Goal: Information Seeking & Learning: Learn about a topic

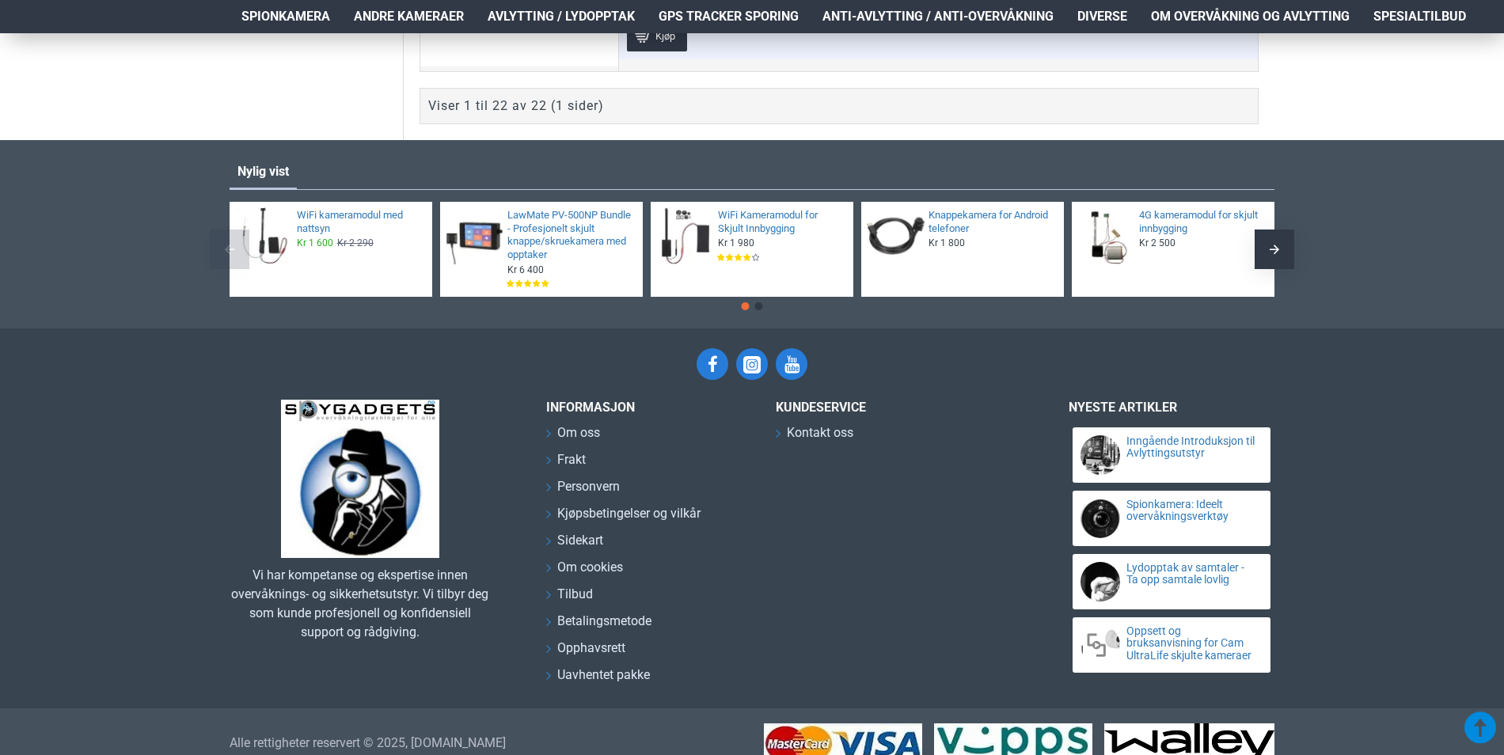
scroll to position [5578, 0]
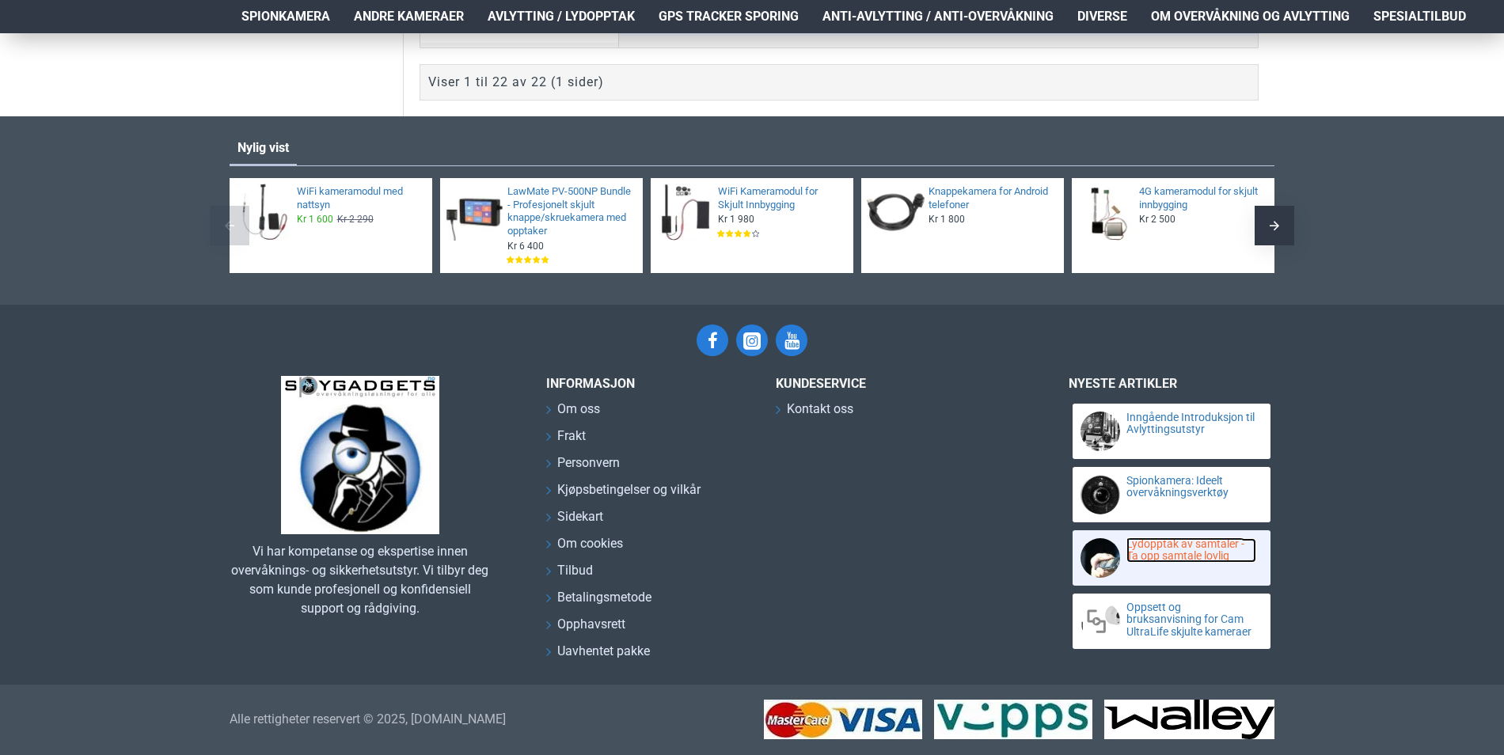
click at [1207, 549] on link "Lydopptak av samtaler - Ta opp samtale lovlig" at bounding box center [1192, 550] width 130 height 25
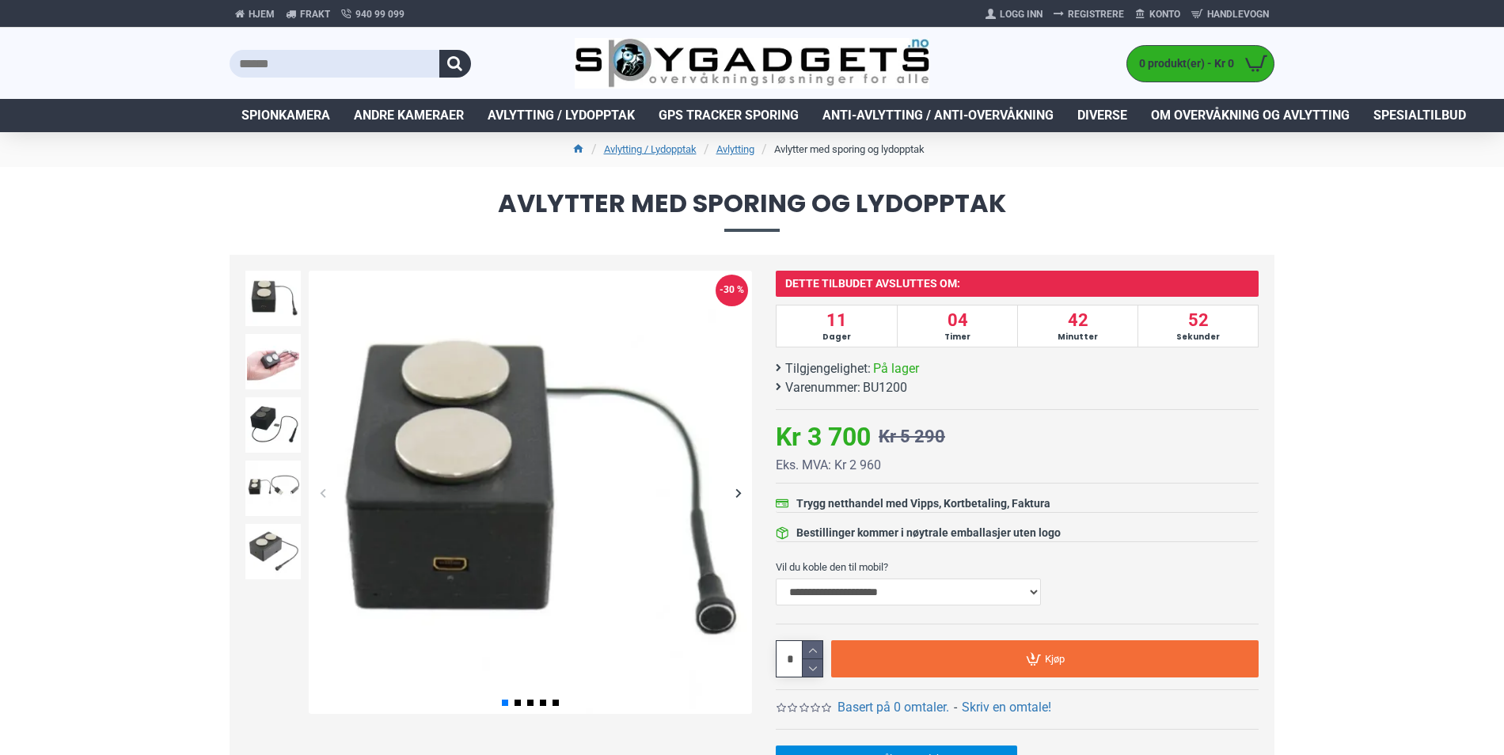
click at [743, 492] on div "Next slide" at bounding box center [738, 493] width 28 height 28
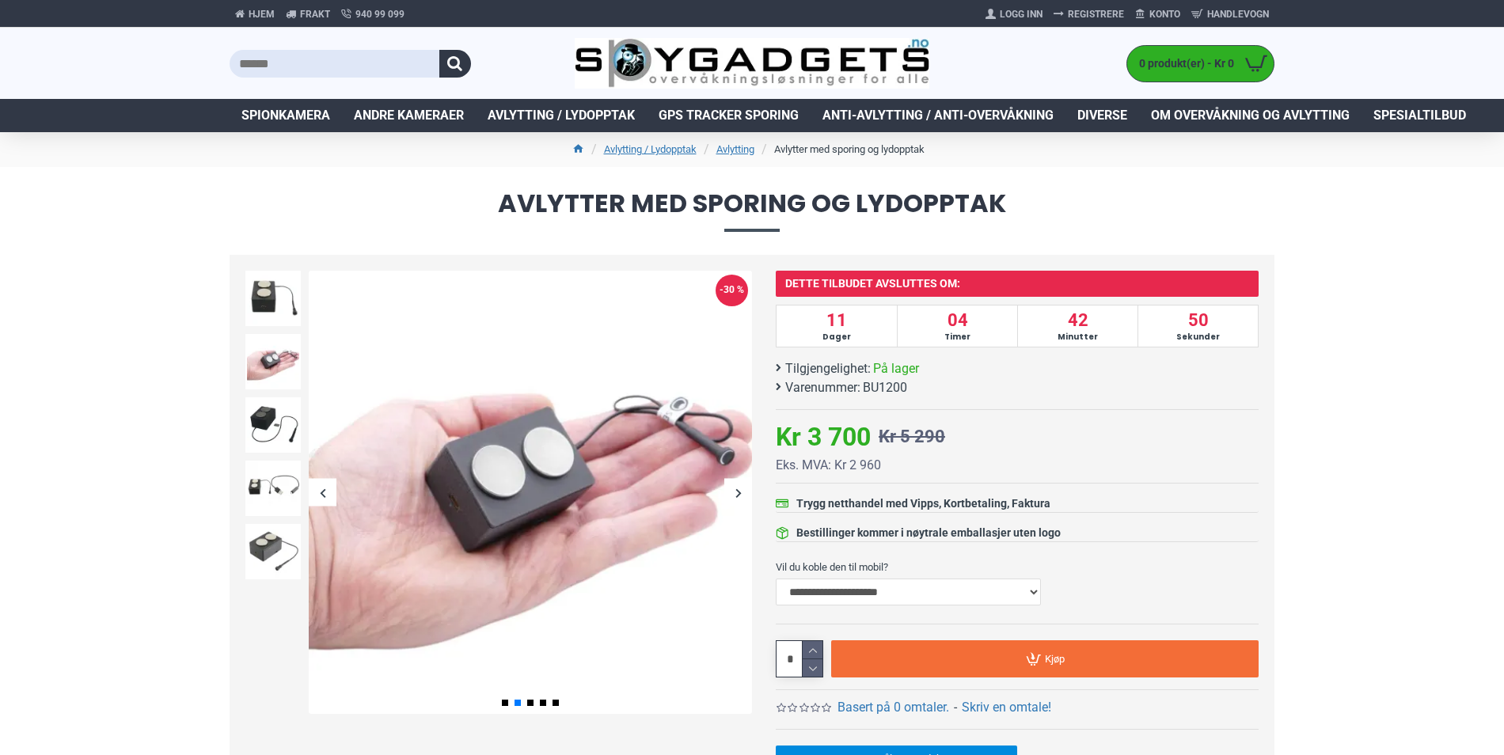
click at [743, 488] on div "Next slide" at bounding box center [738, 493] width 28 height 28
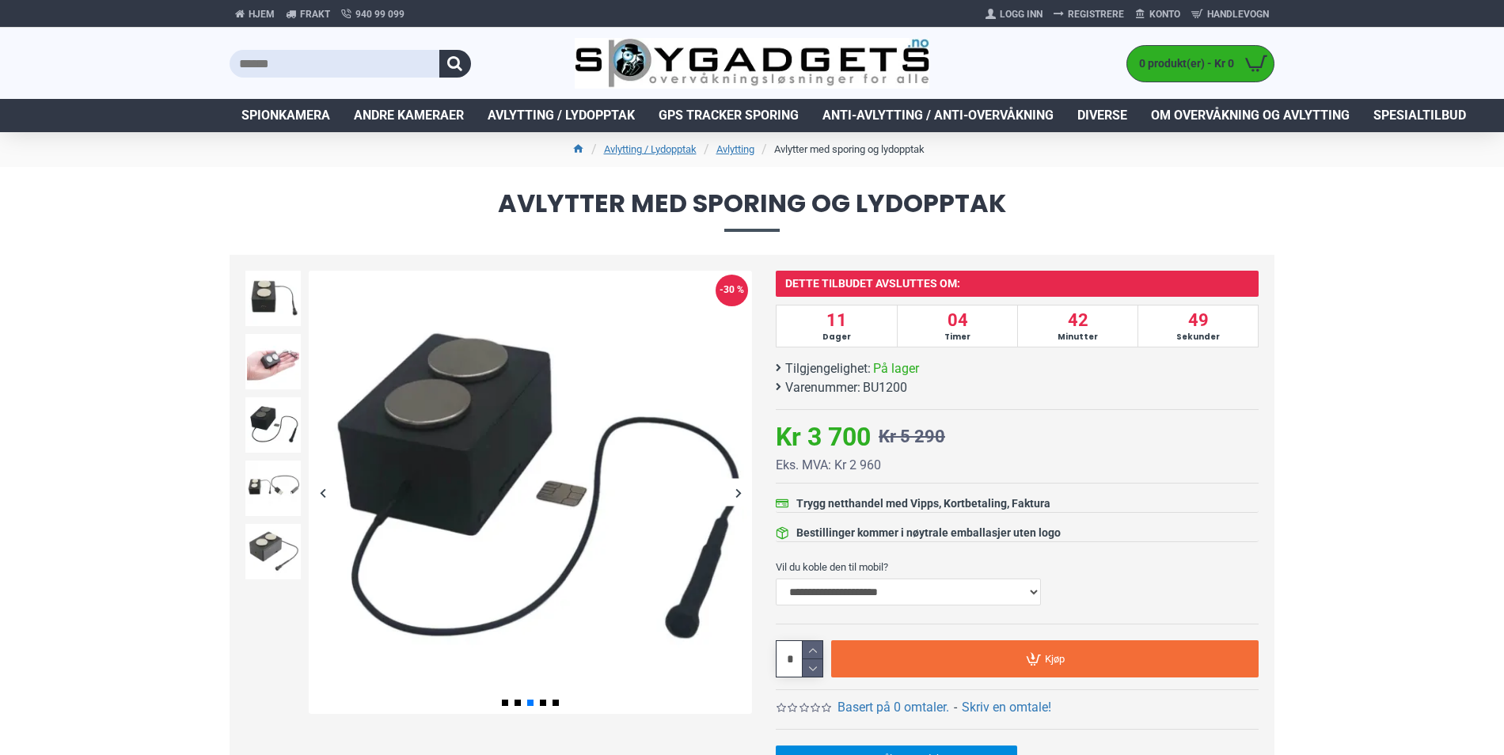
click at [743, 488] on div "Next slide" at bounding box center [738, 493] width 28 height 28
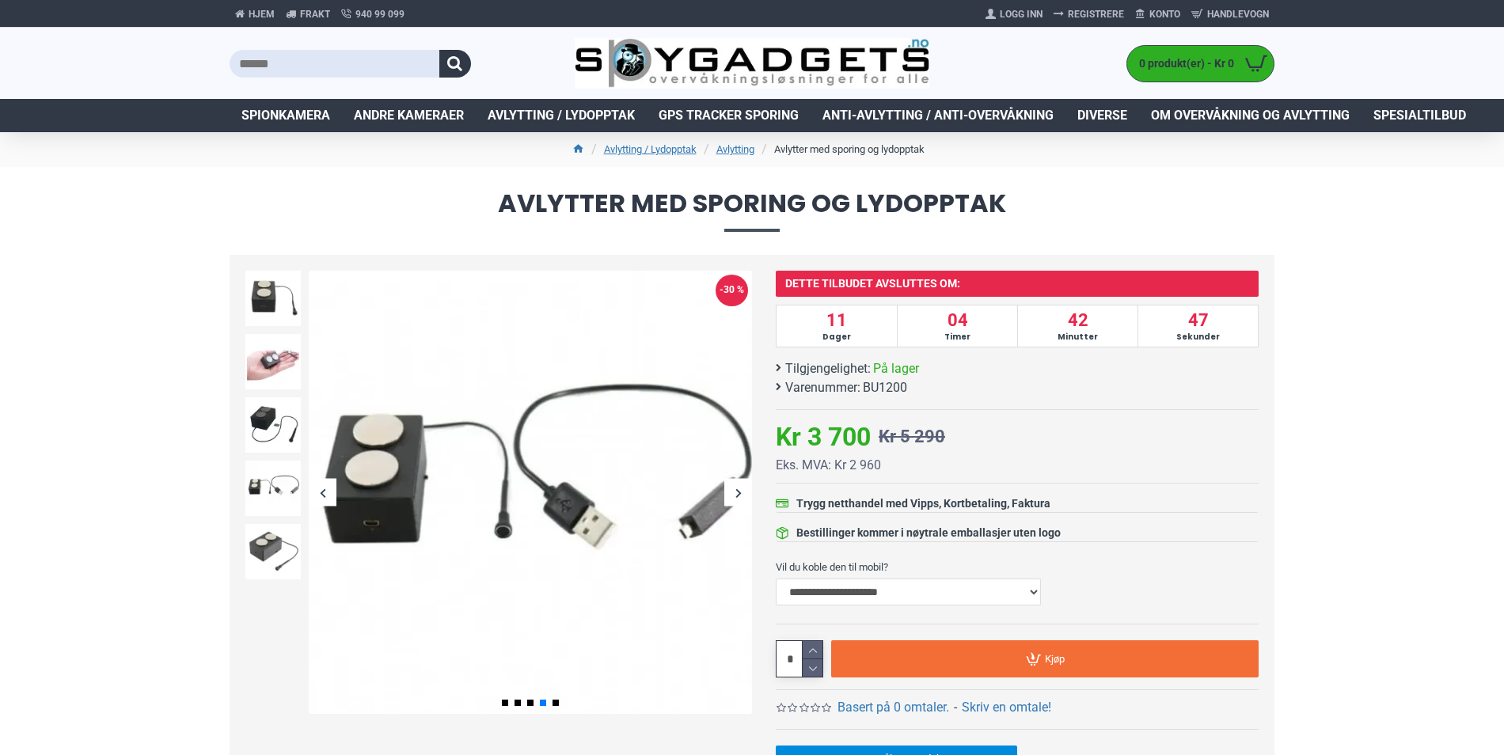
click at [743, 488] on div "Next slide" at bounding box center [738, 493] width 28 height 28
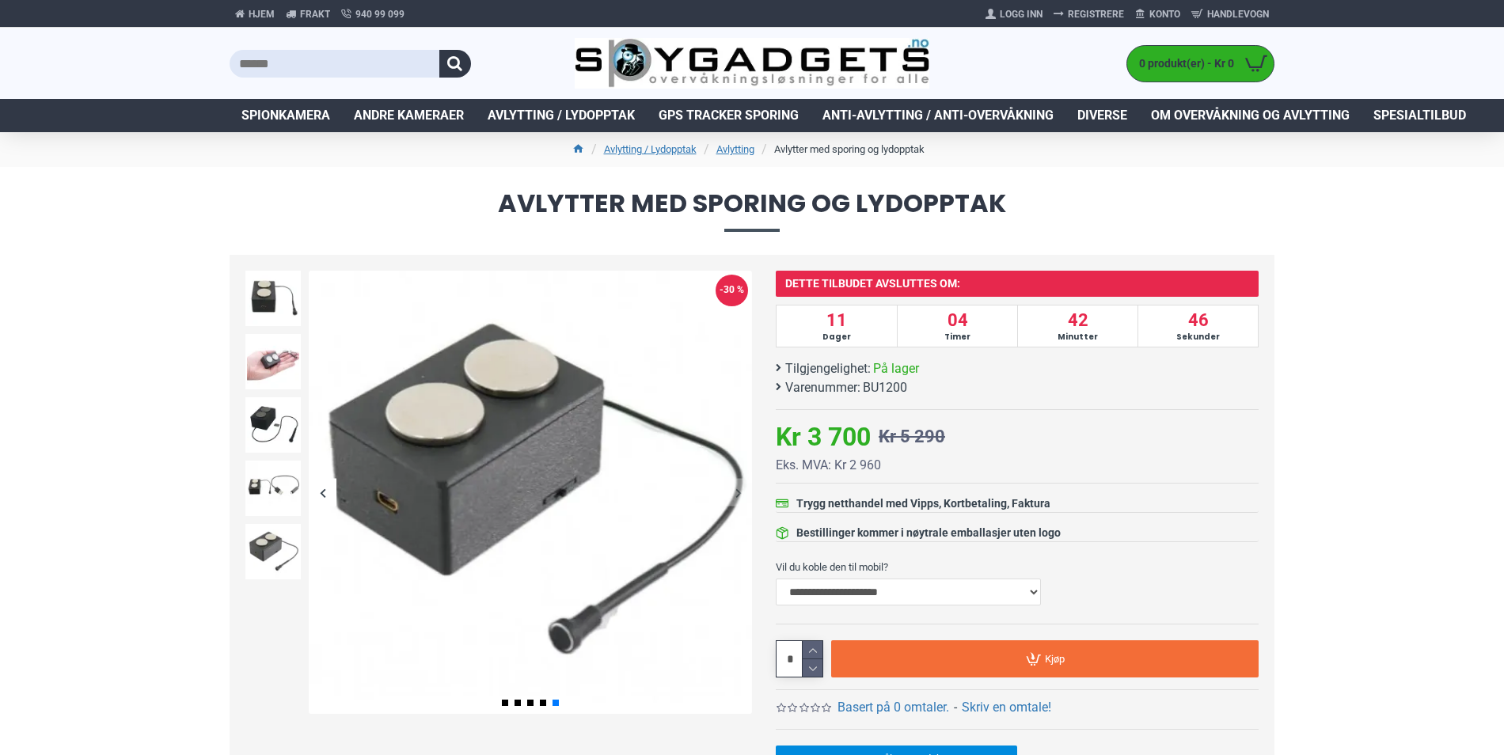
click at [743, 488] on div "Next slide" at bounding box center [738, 493] width 28 height 28
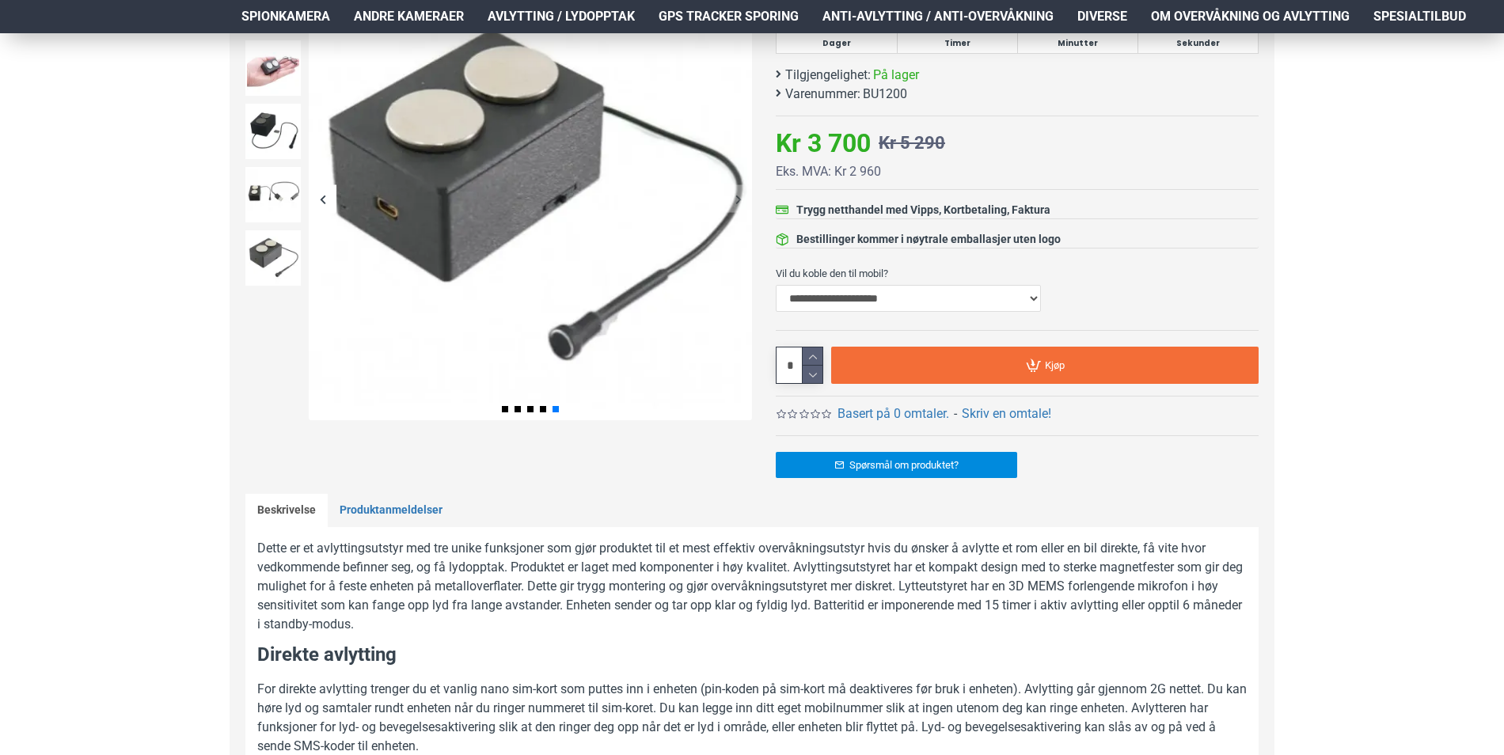
scroll to position [79, 0]
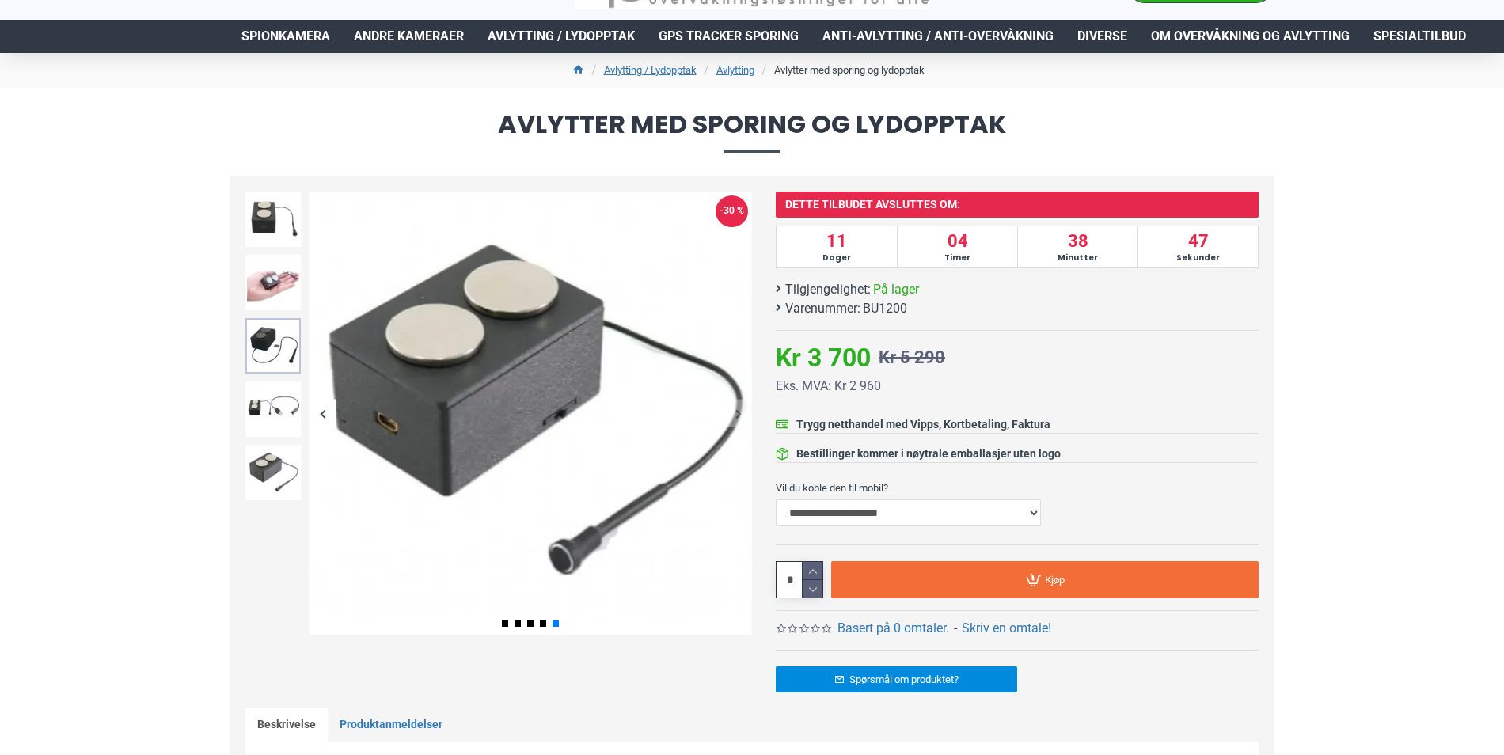
click at [263, 343] on img at bounding box center [272, 345] width 55 height 55
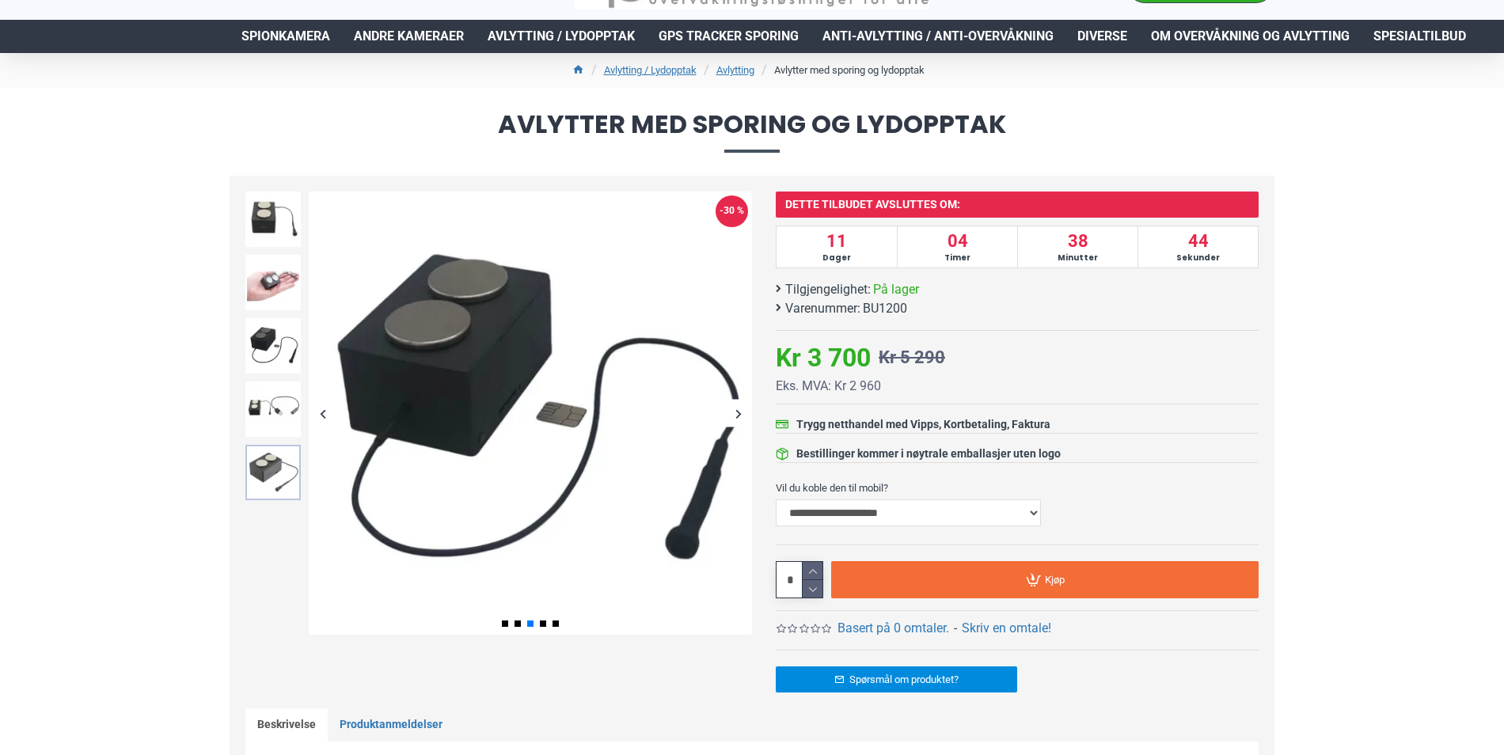
click at [276, 466] on img at bounding box center [272, 472] width 55 height 55
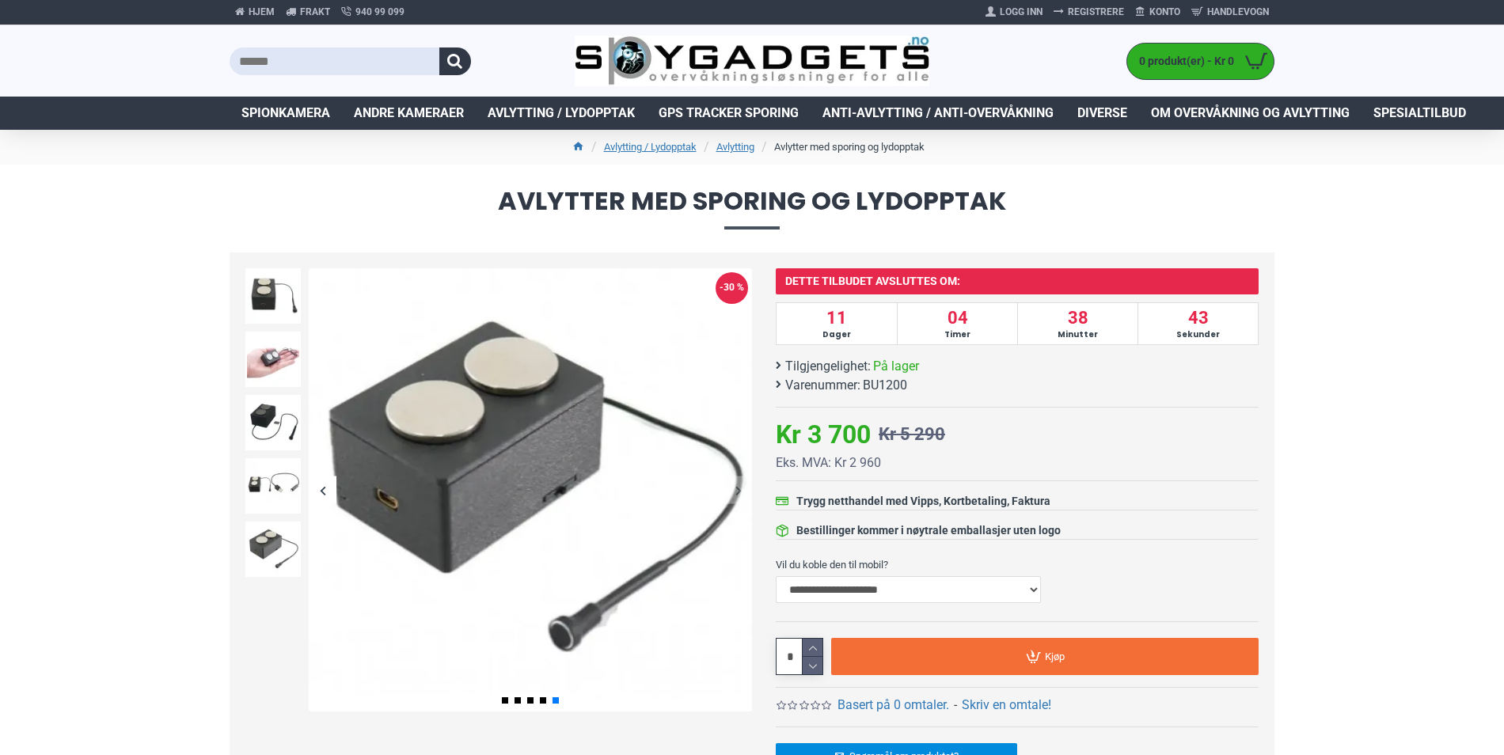
scroll to position [0, 0]
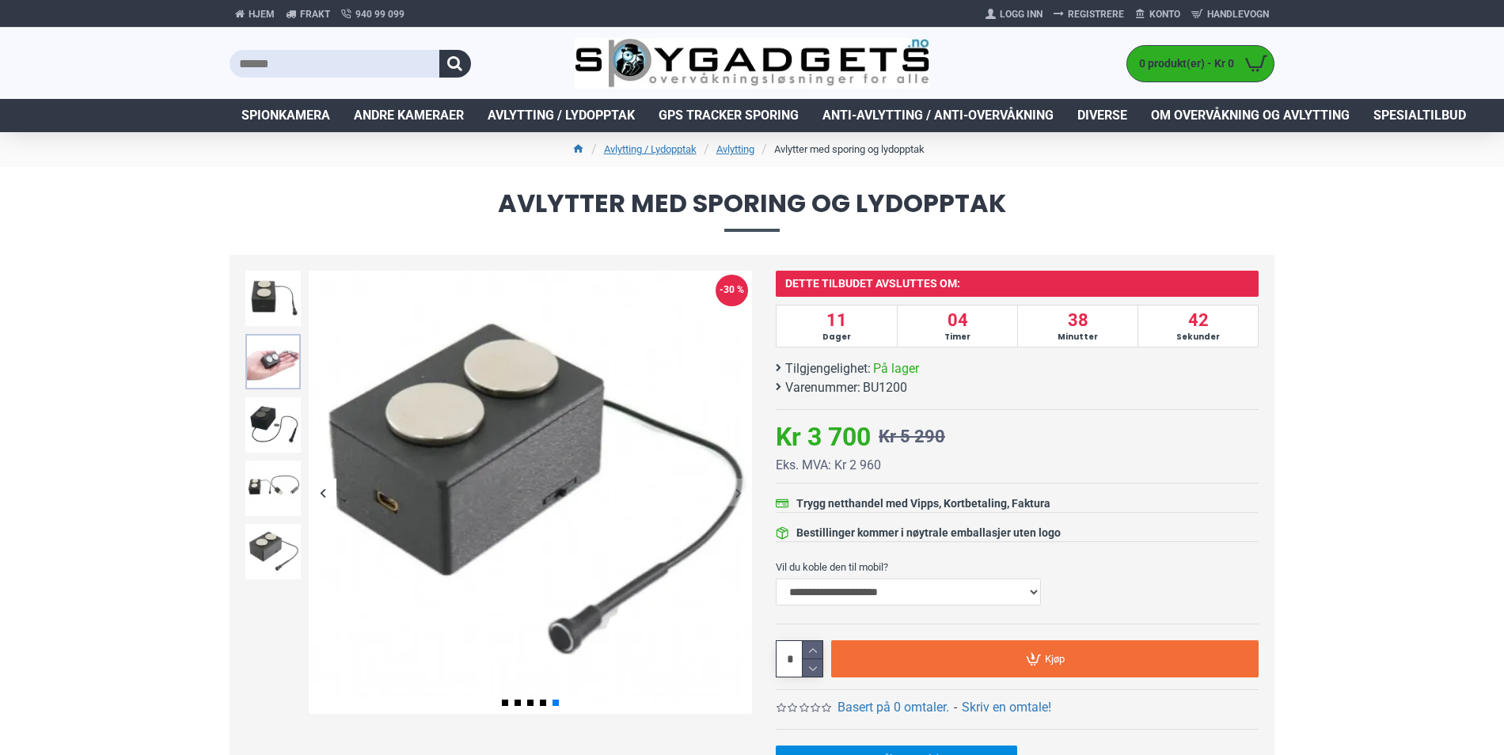
click at [274, 362] on img at bounding box center [272, 361] width 55 height 55
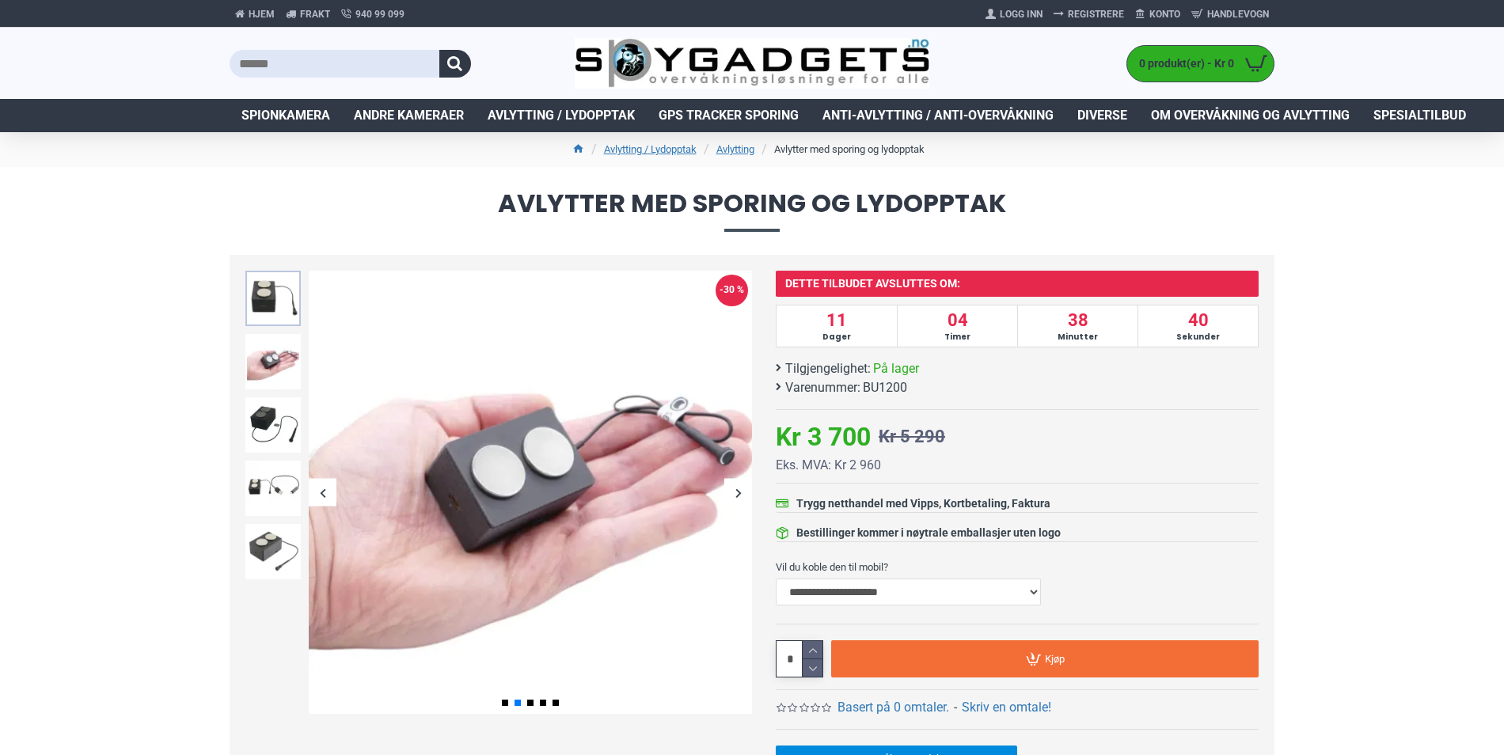
click at [260, 302] on img at bounding box center [272, 298] width 55 height 55
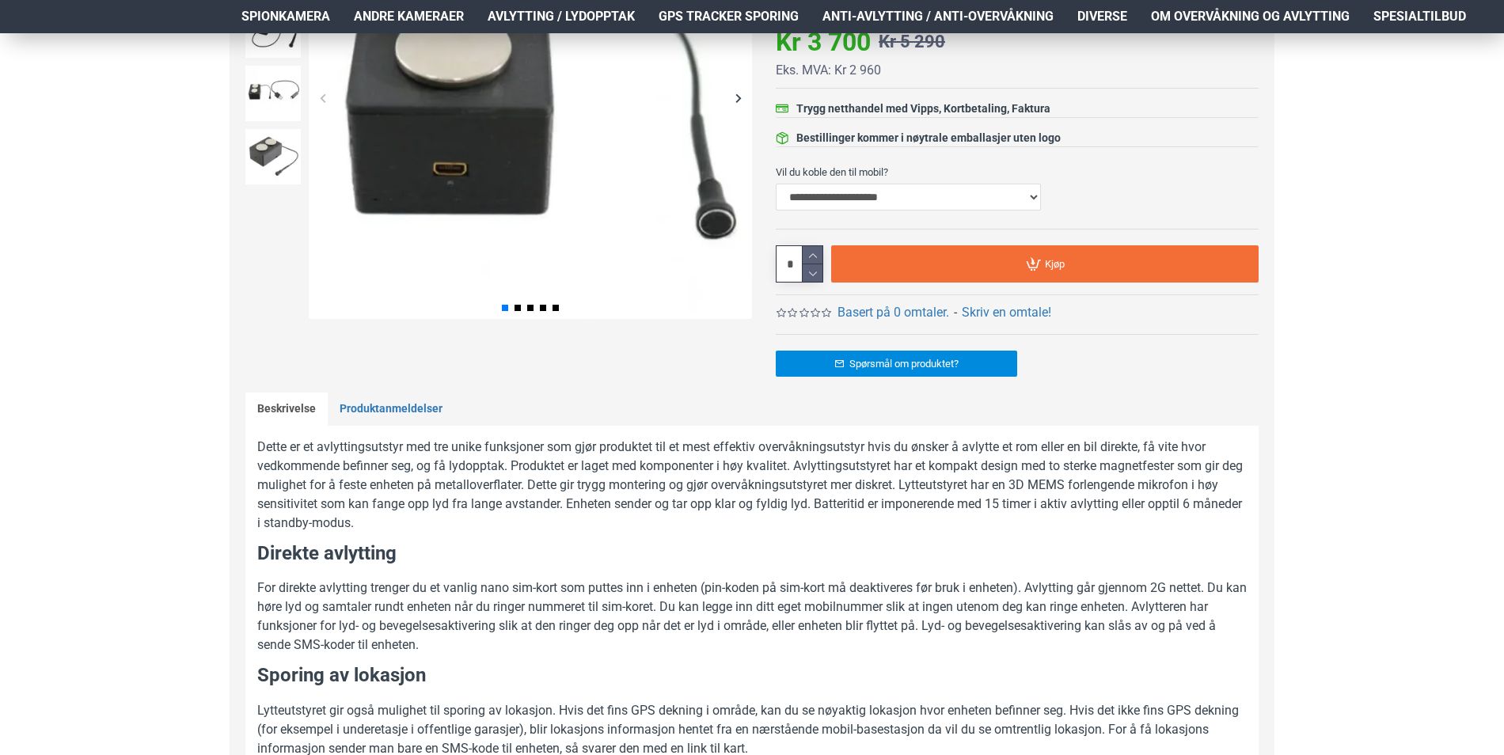
scroll to position [396, 0]
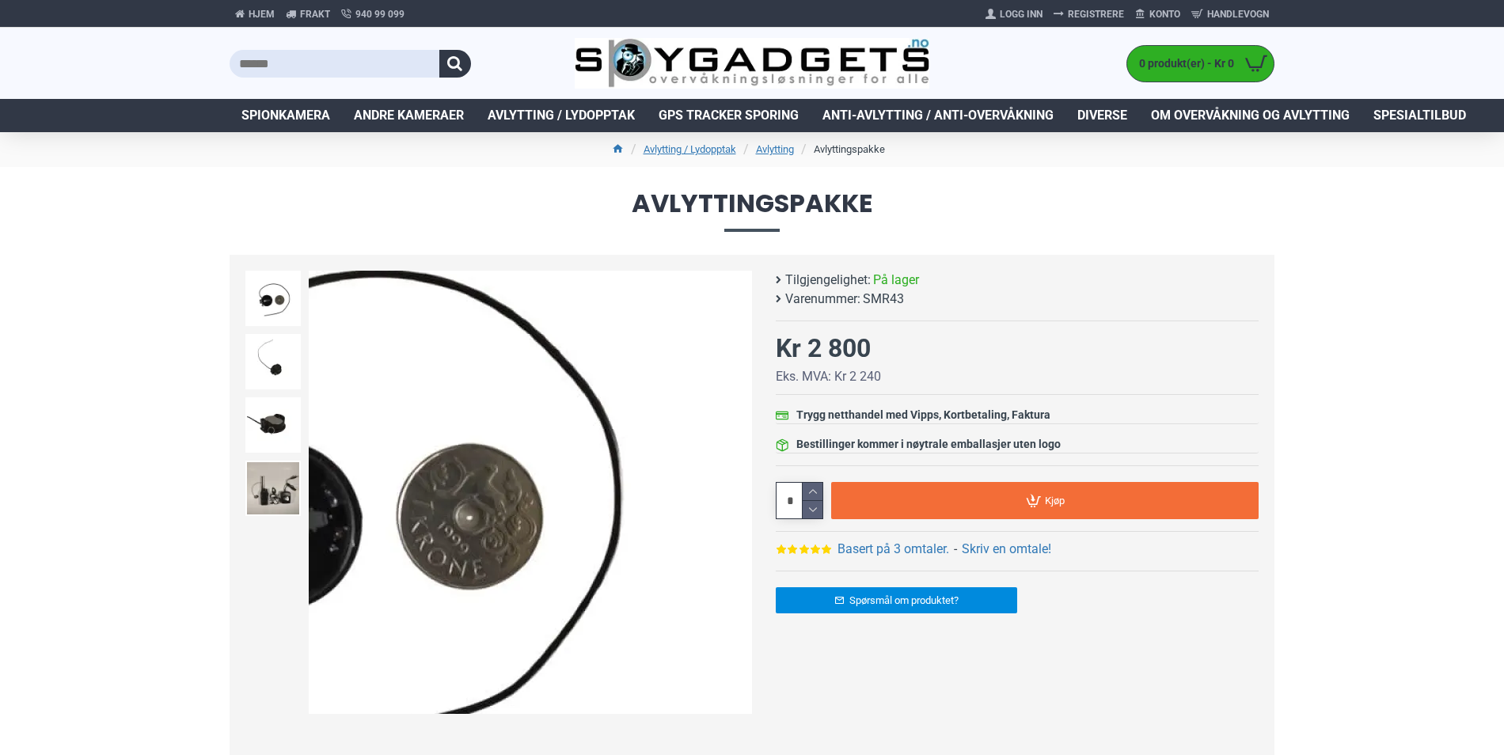
click at [733, 492] on div "Next slide" at bounding box center [738, 493] width 28 height 28
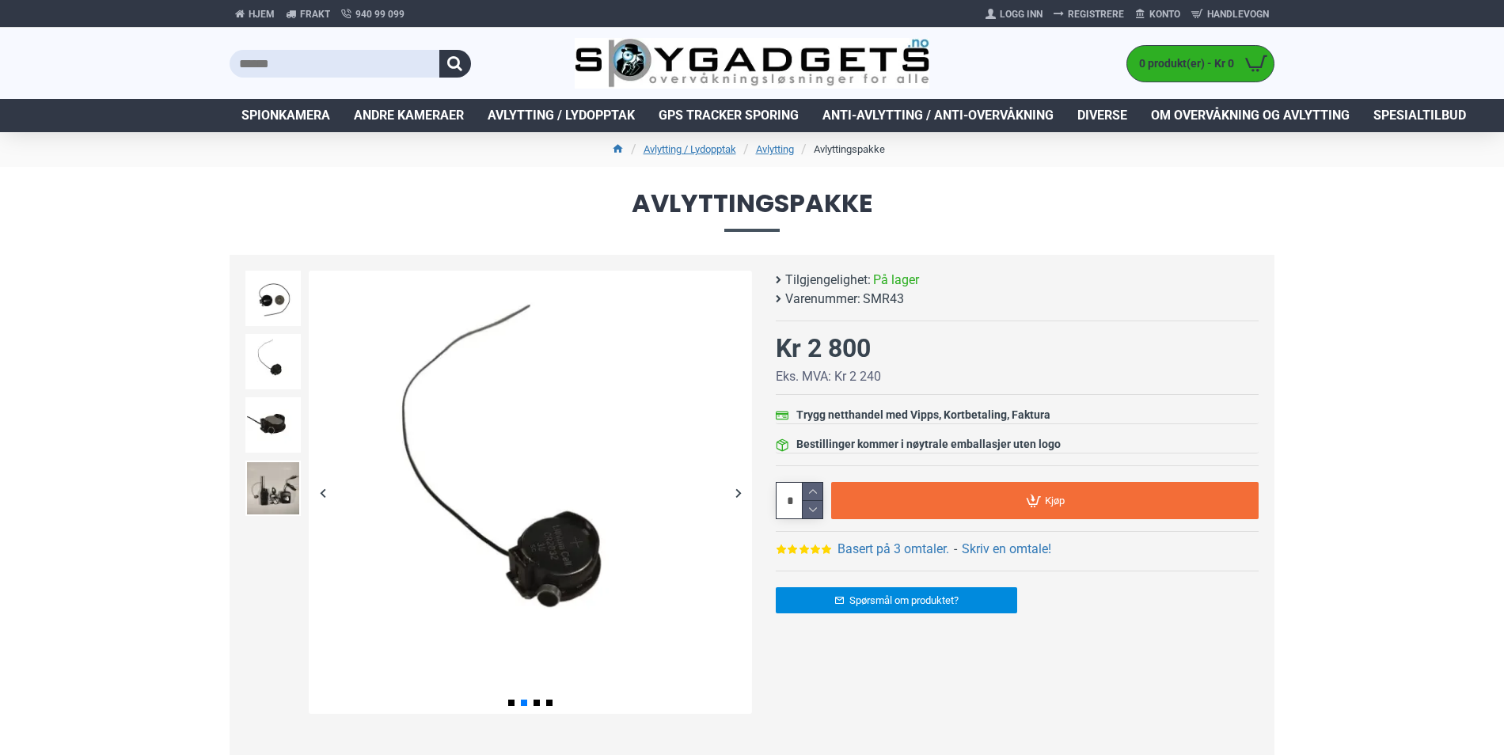
click at [736, 493] on div "Next slide" at bounding box center [738, 493] width 28 height 28
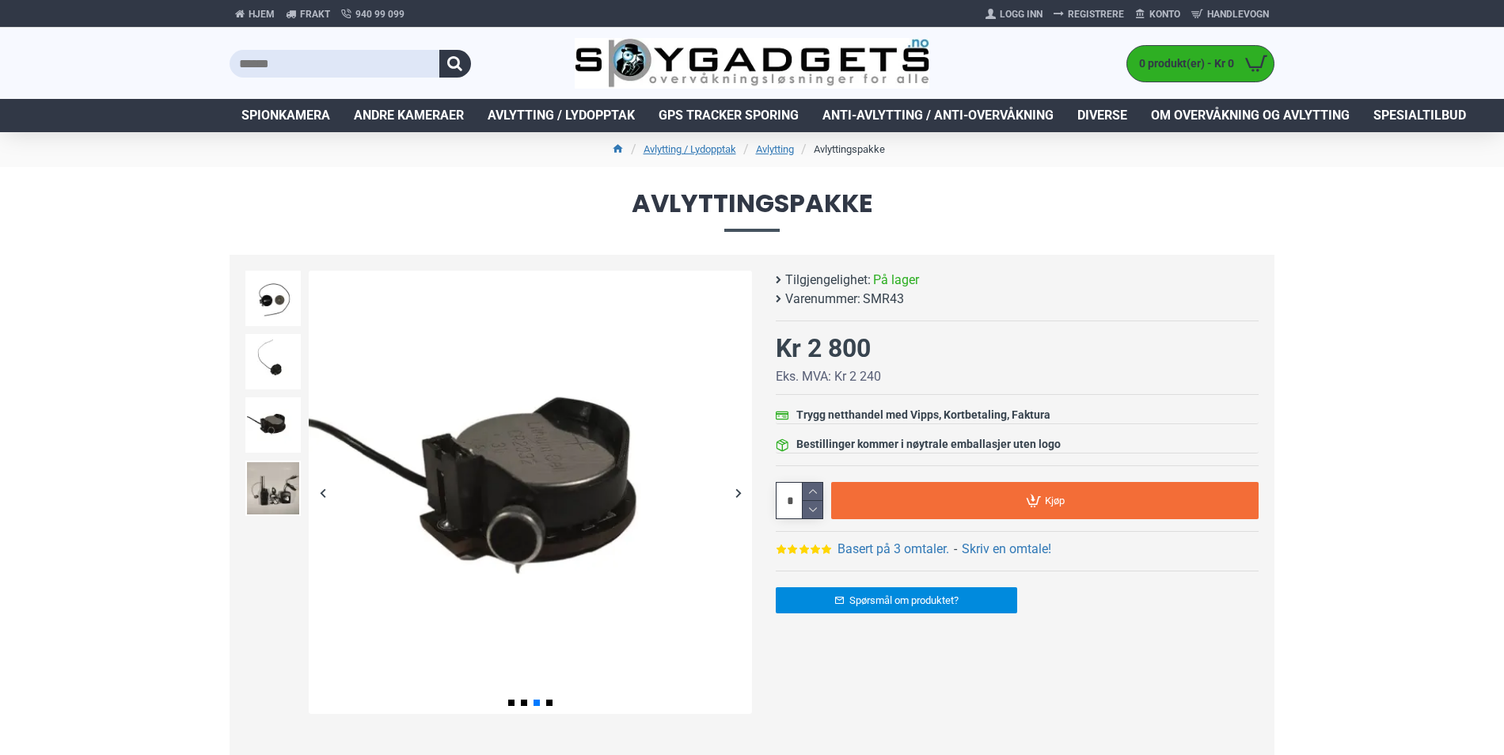
click at [735, 493] on div "Next slide" at bounding box center [738, 493] width 28 height 28
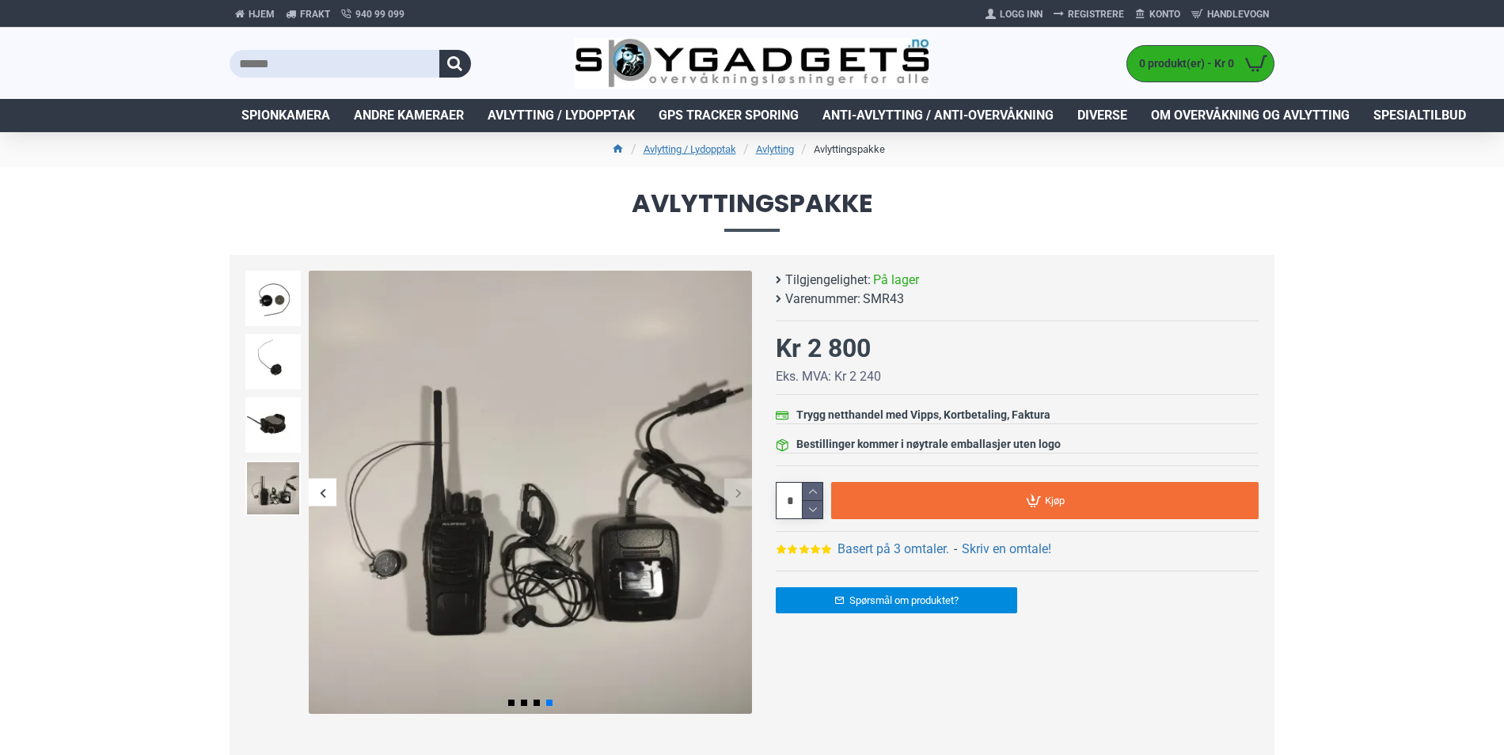
click at [735, 493] on div "Next slide" at bounding box center [738, 493] width 28 height 28
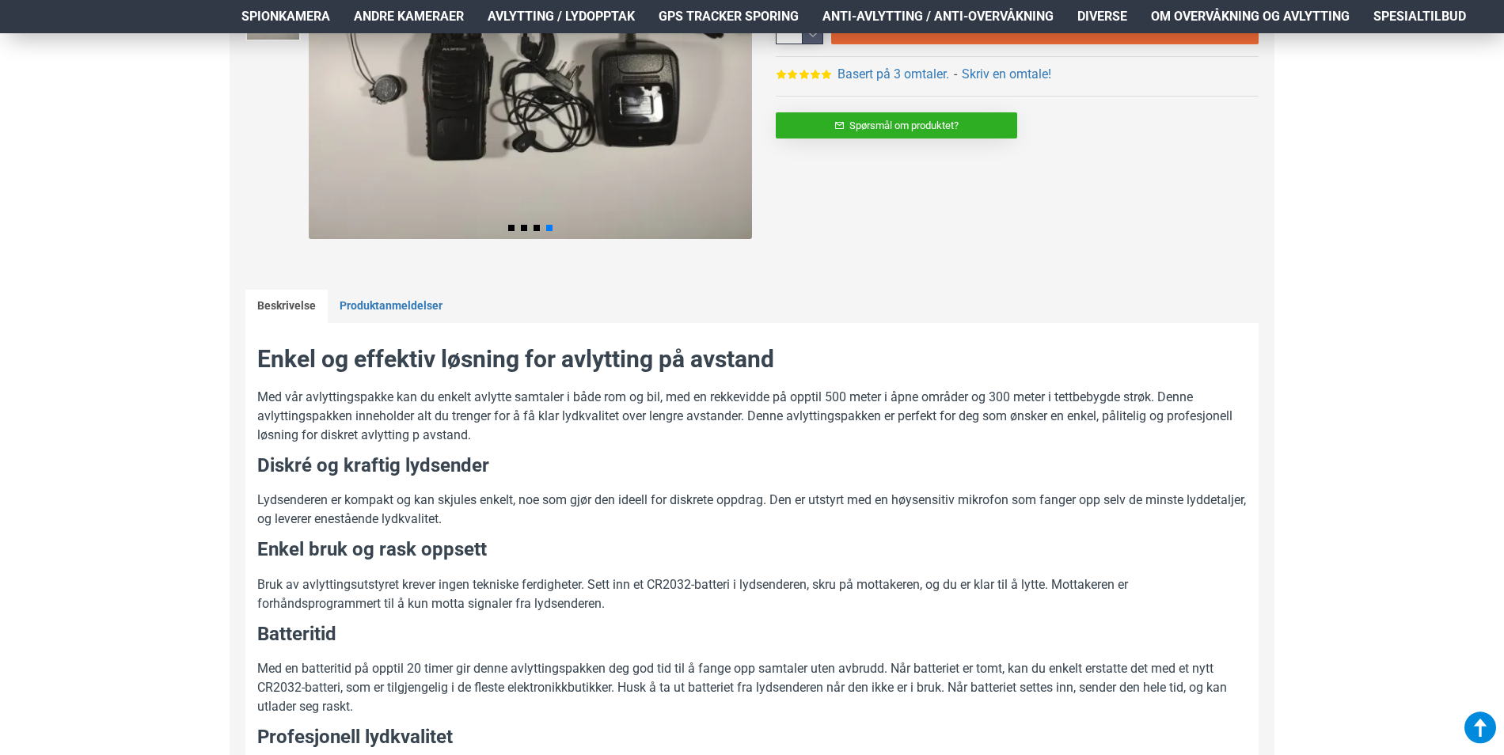
scroll to position [158, 0]
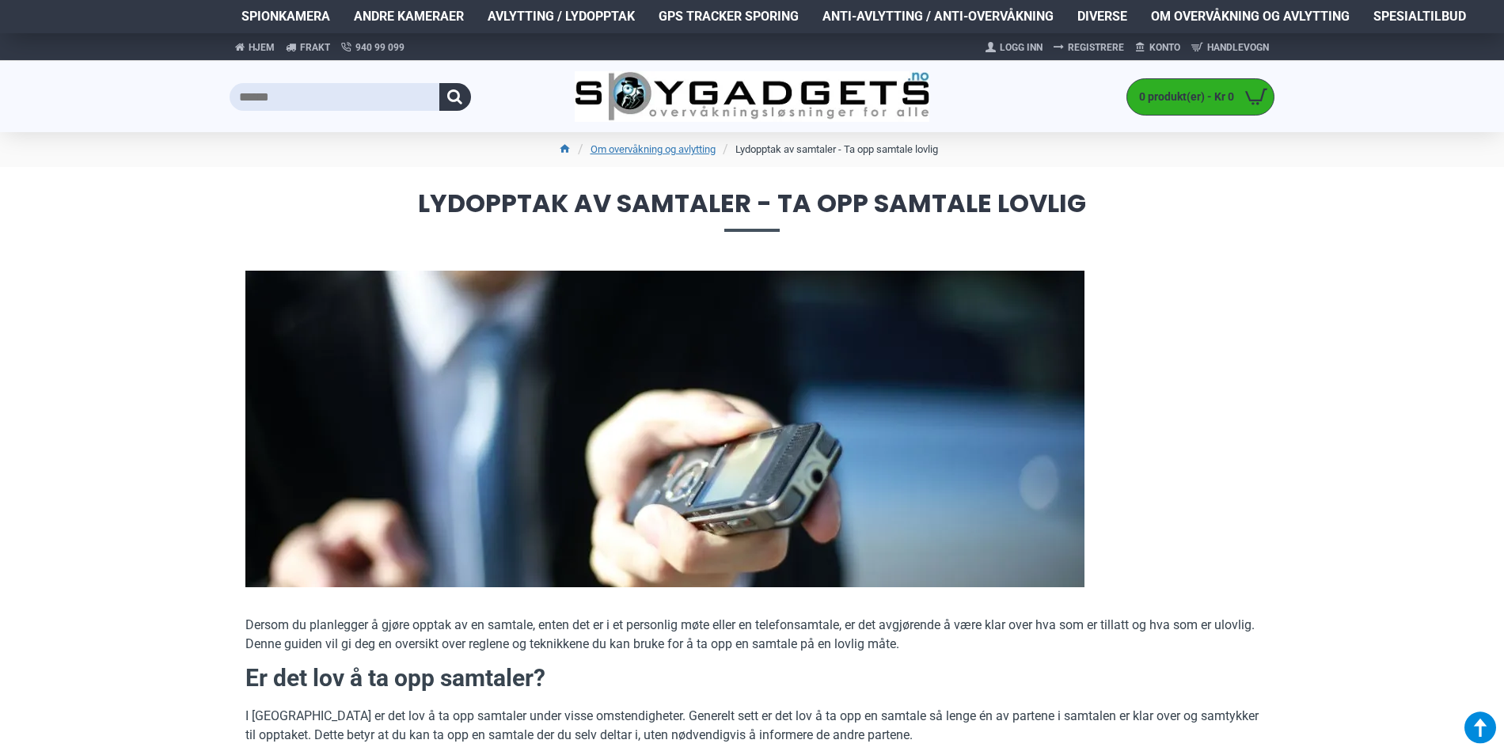
drag, startPoint x: 1221, startPoint y: 470, endPoint x: 1241, endPoint y: 186, distance: 284.1
